Goal: Information Seeking & Learning: Learn about a topic

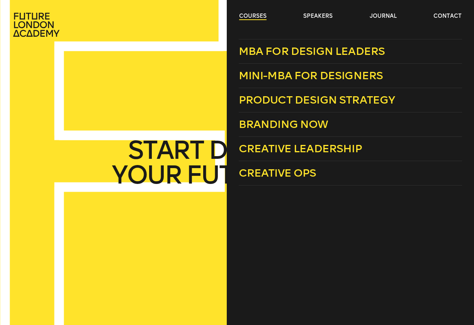
click at [247, 20] on link "courses" at bounding box center [252, 16] width 27 height 8
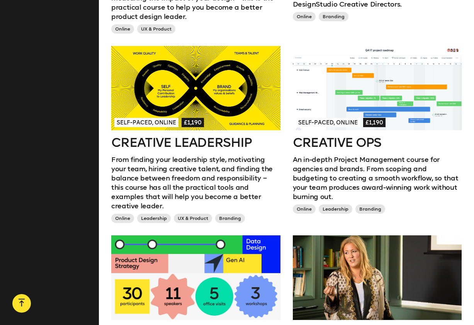
scroll to position [494, 0]
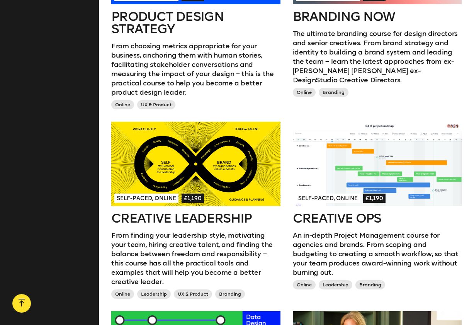
click at [175, 153] on div at bounding box center [195, 164] width 169 height 85
